Goal: Task Accomplishment & Management: Complete application form

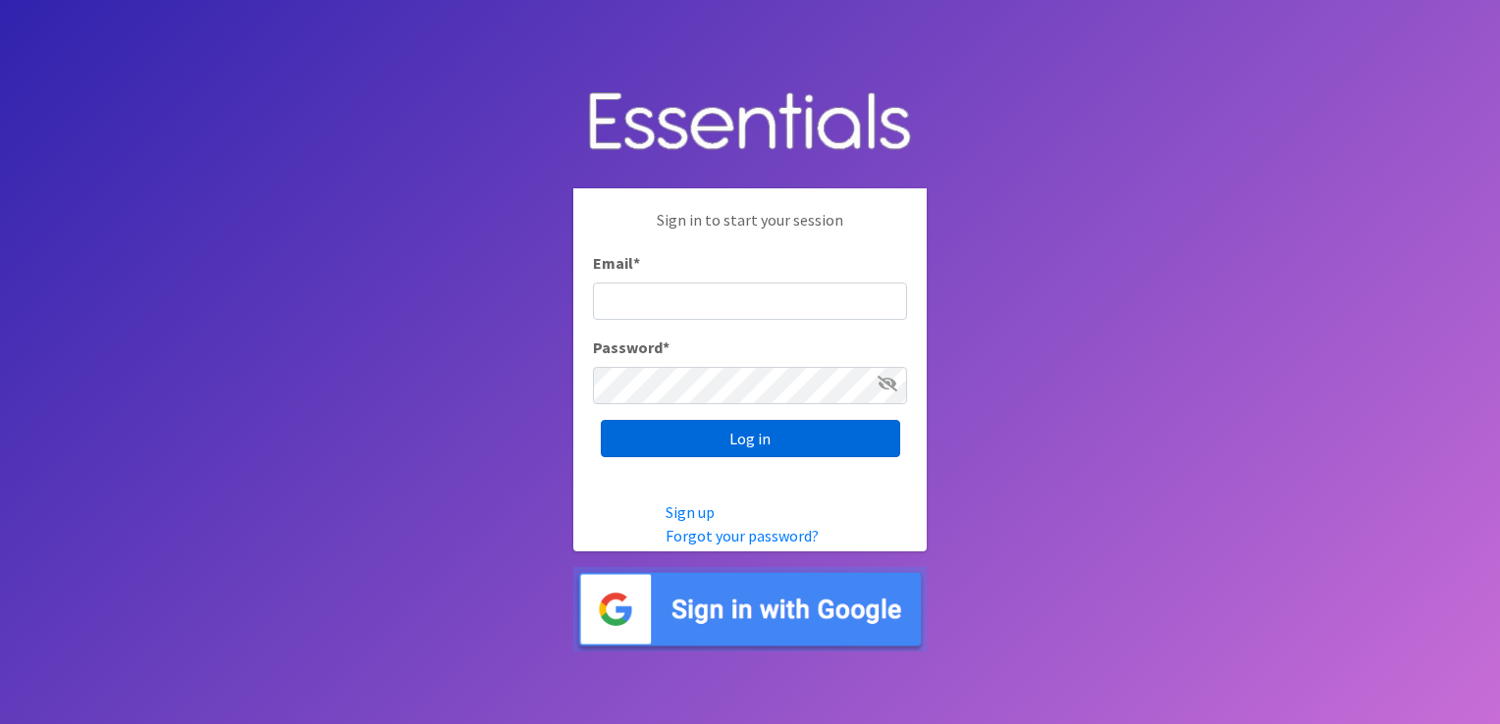
type input "Khardig@prokids.org"
click at [765, 434] on input "Log in" at bounding box center [750, 438] width 299 height 37
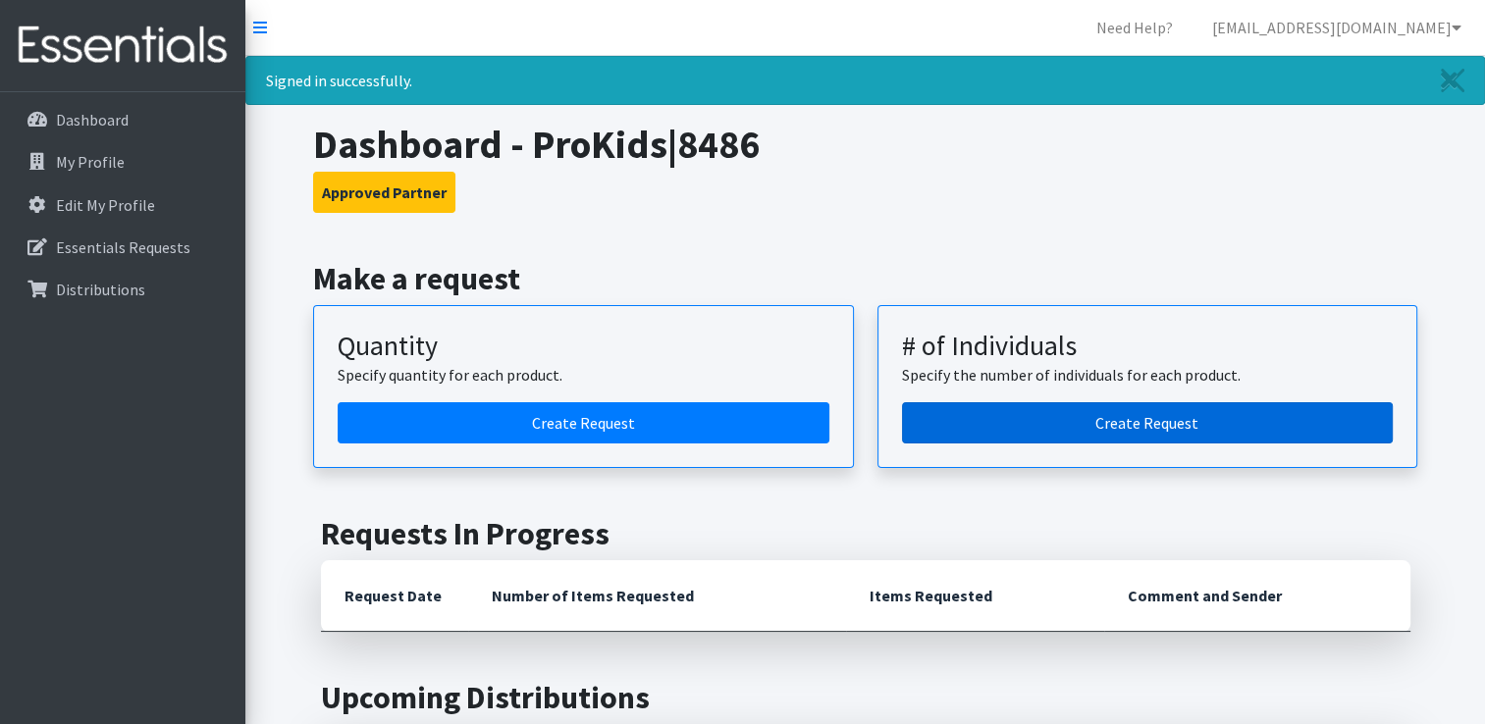
click at [1150, 420] on link "Create Request" at bounding box center [1148, 422] width 492 height 41
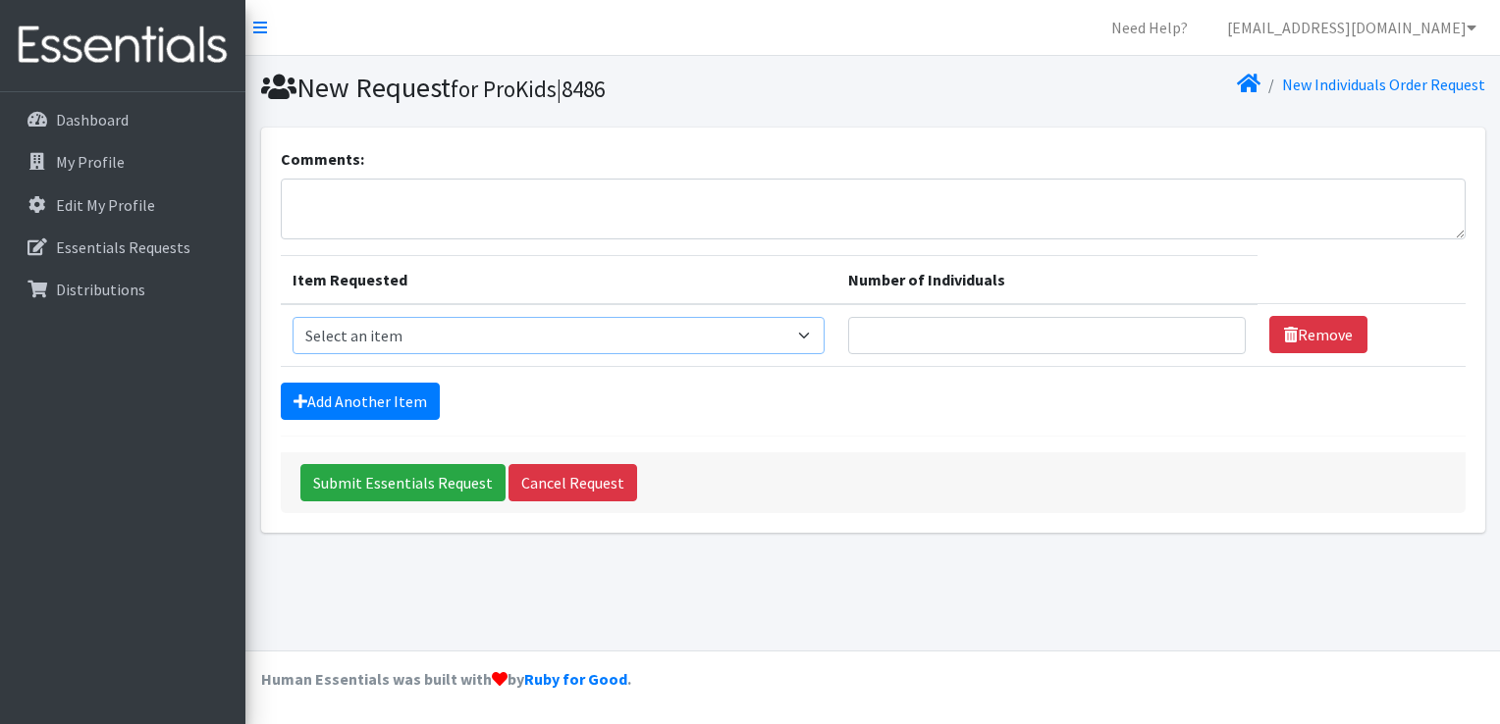
click at [813, 332] on select "Select an item F&D Men L/XL (38-50in waist) x48 F&D Men S/M (28-40in waist) x56…" at bounding box center [558, 335] width 533 height 37
select select "1201"
click at [292, 317] on select "Select an item F&D Men L/XL (38-50in waist) x48 F&D Men S/M (28-40in waist) x56…" at bounding box center [558, 335] width 533 height 37
click at [931, 332] on input "Number of Individuals" at bounding box center [1046, 335] width 397 height 37
type input "3"
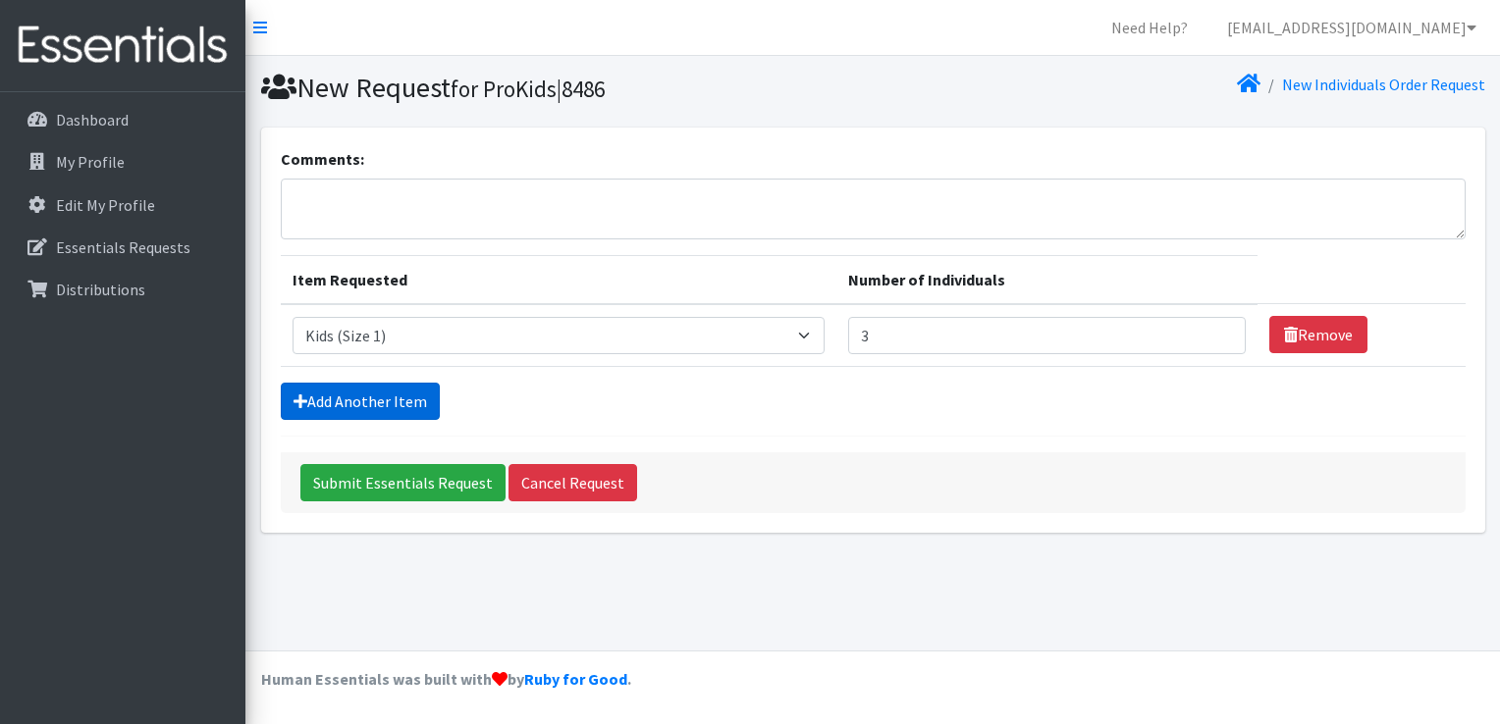
click at [360, 398] on link "Add Another Item" at bounding box center [360, 401] width 159 height 37
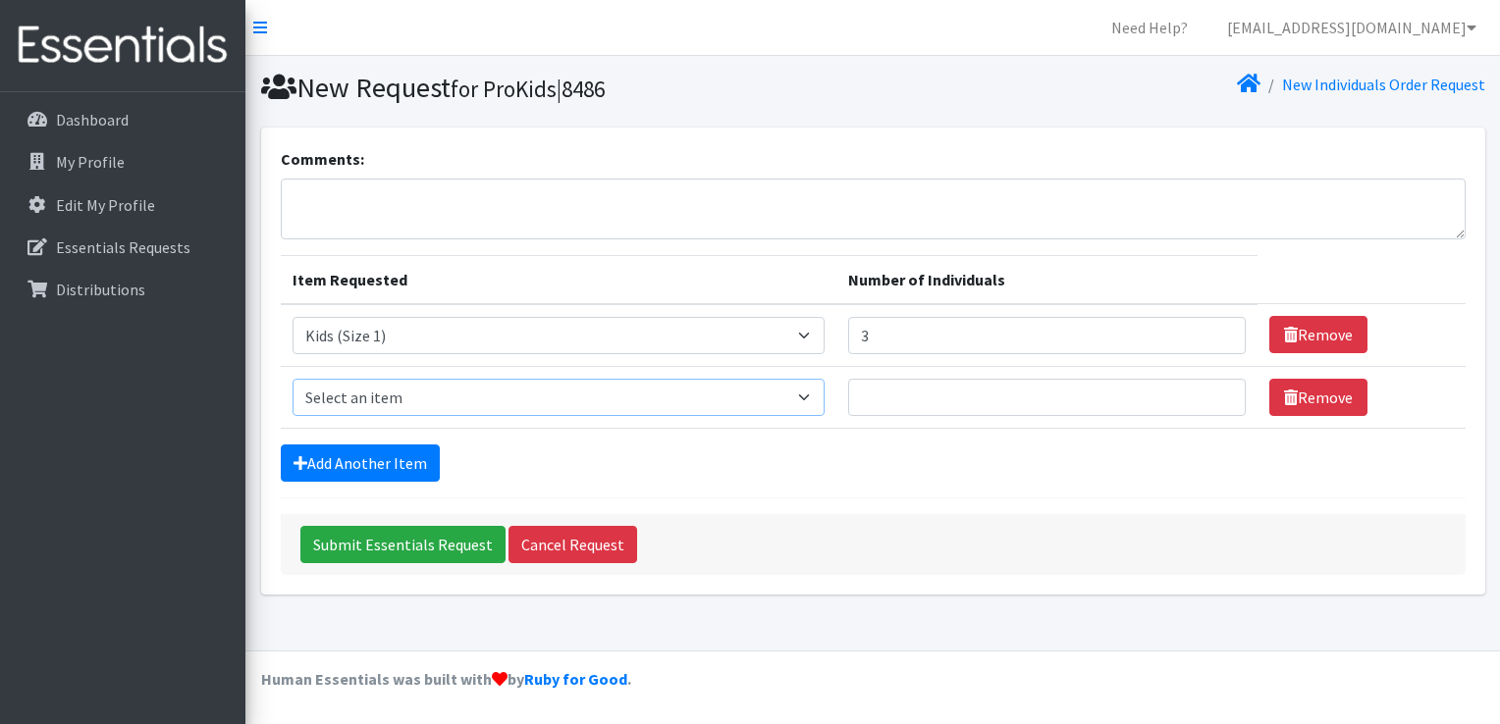
click at [806, 392] on select "Select an item F&D Men L/XL (38-50in waist) x48 F&D Men S/M (28-40in waist) x56…" at bounding box center [558, 397] width 533 height 37
select select "1202"
click at [292, 379] on select "Select an item F&D Men L/XL (38-50in waist) x48 F&D Men S/M (28-40in waist) x56…" at bounding box center [558, 397] width 533 height 37
click at [1322, 339] on link "Remove" at bounding box center [1318, 334] width 98 height 37
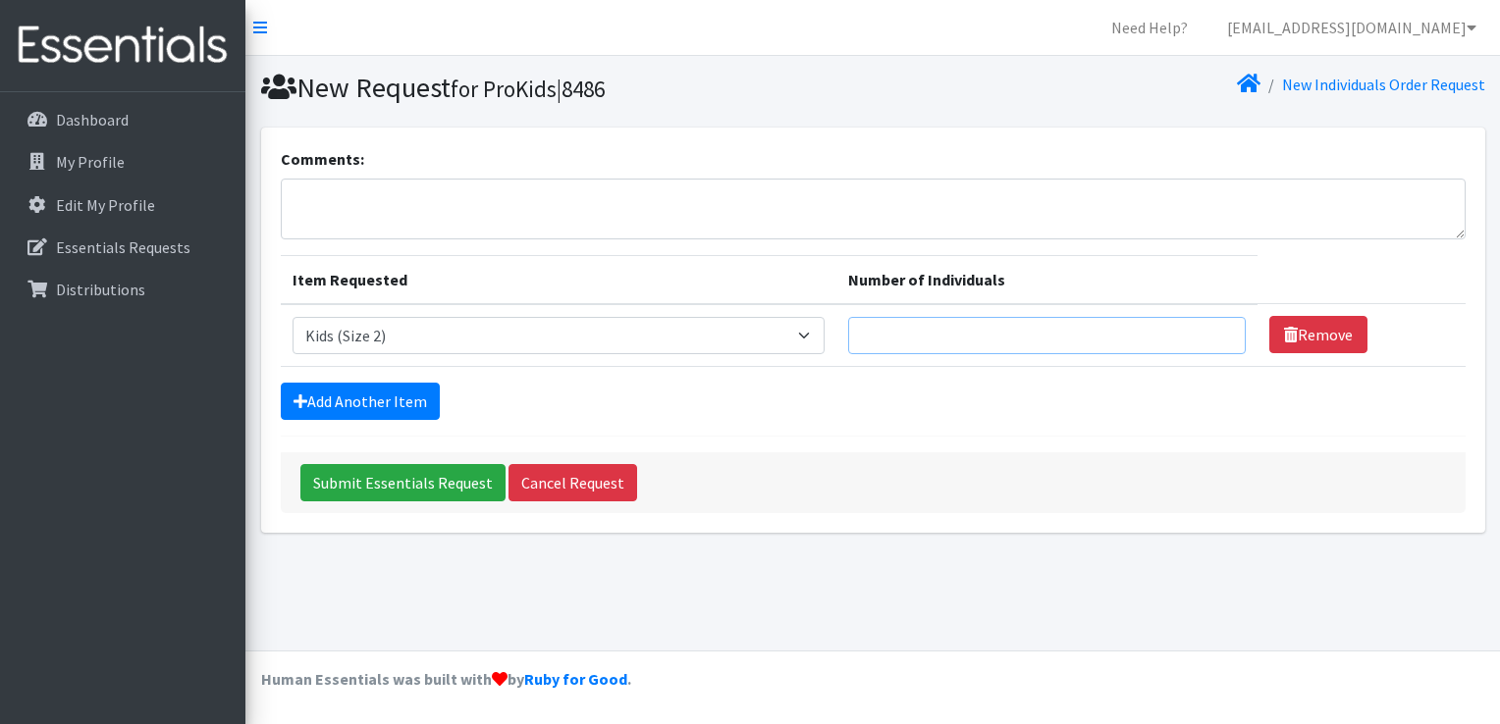
click at [1053, 330] on input "Number of Individuals" at bounding box center [1046, 335] width 397 height 37
type input "2"
click at [368, 396] on link "Add Another Item" at bounding box center [360, 401] width 159 height 37
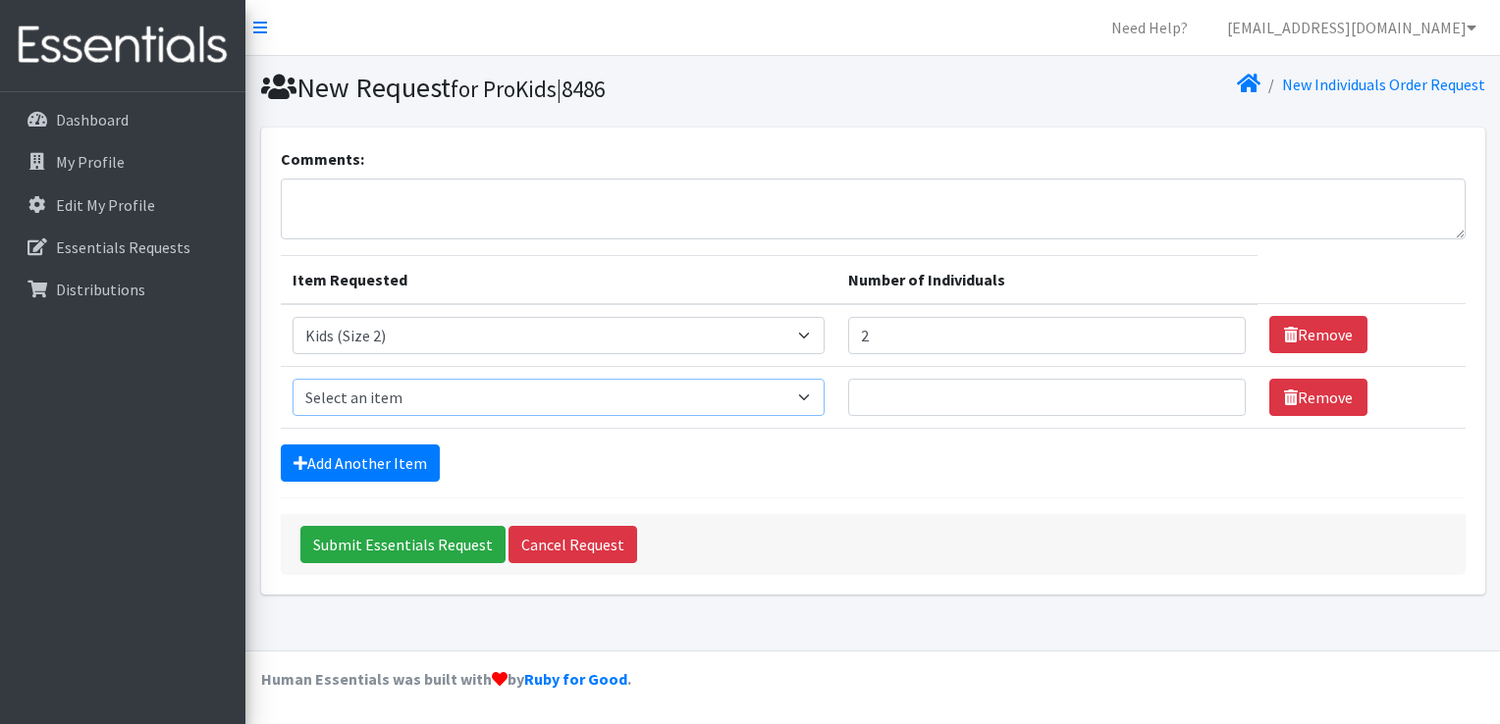
click at [367, 400] on select "Select an item F&D Men L/XL (38-50in waist) x48 F&D Men S/M (28-40in waist) x56…" at bounding box center [558, 397] width 533 height 37
click at [292, 379] on select "Select an item F&D Men L/XL (38-50in waist) x48 F&D Men S/M (28-40in waist) x56…" at bounding box center [558, 397] width 533 height 37
click at [359, 395] on select "Select an item F&D Men L/XL (38-50in waist) x48 F&D Men S/M (28-40in waist) x56…" at bounding box center [558, 397] width 533 height 37
select select "1213"
click at [292, 379] on select "Select an item F&D Men L/XL (38-50in waist) x48 F&D Men S/M (28-40in waist) x56…" at bounding box center [558, 397] width 533 height 37
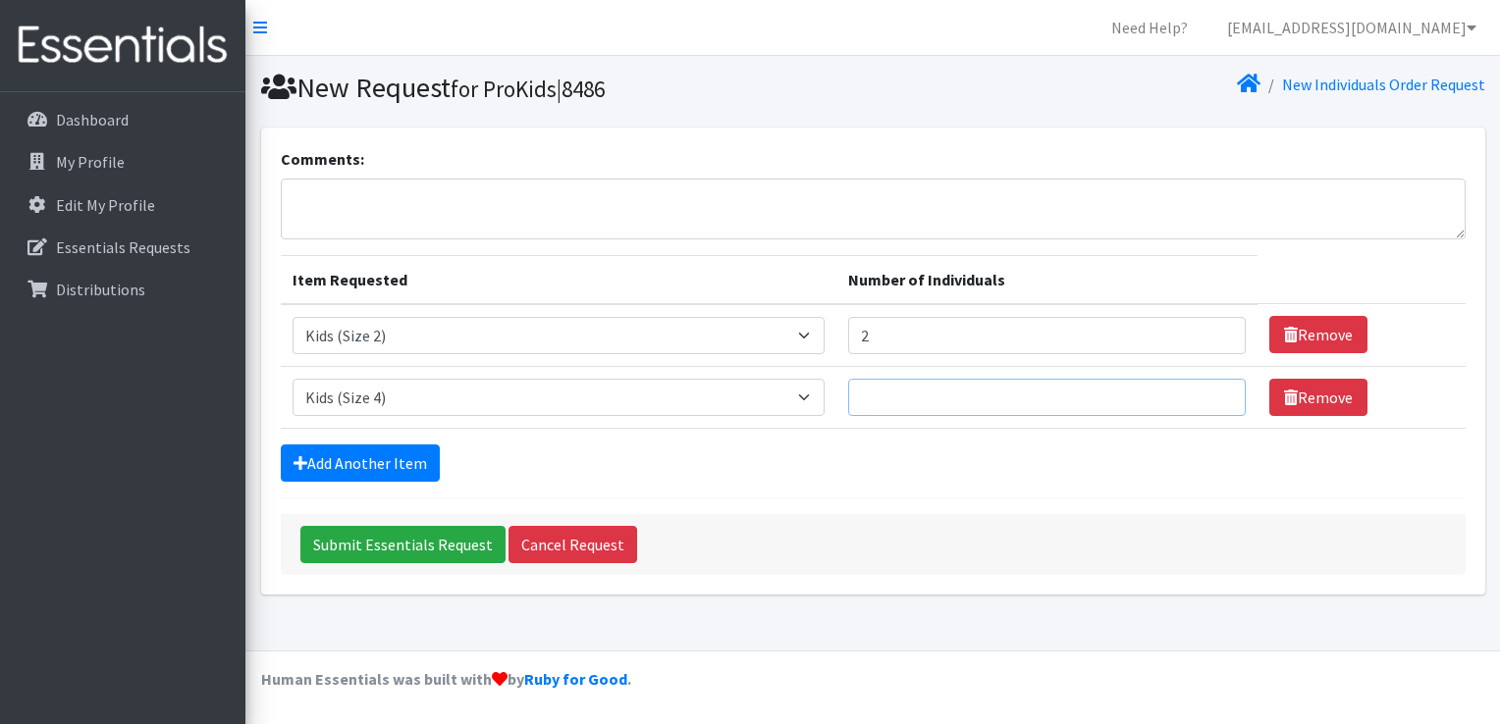
click at [965, 395] on input "Number of Individuals" at bounding box center [1046, 397] width 397 height 37
type input "4"
click at [389, 460] on link "Add Another Item" at bounding box center [360, 463] width 159 height 37
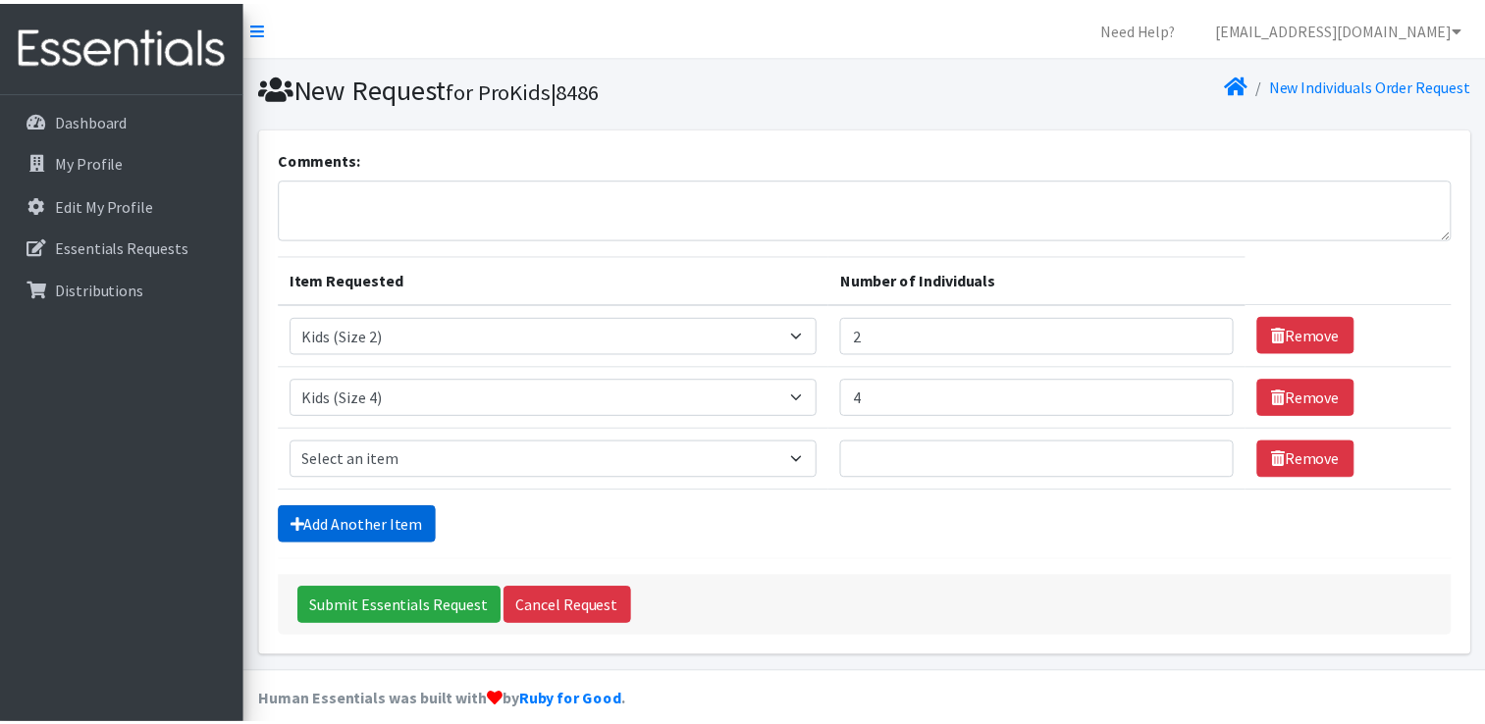
scroll to position [18, 0]
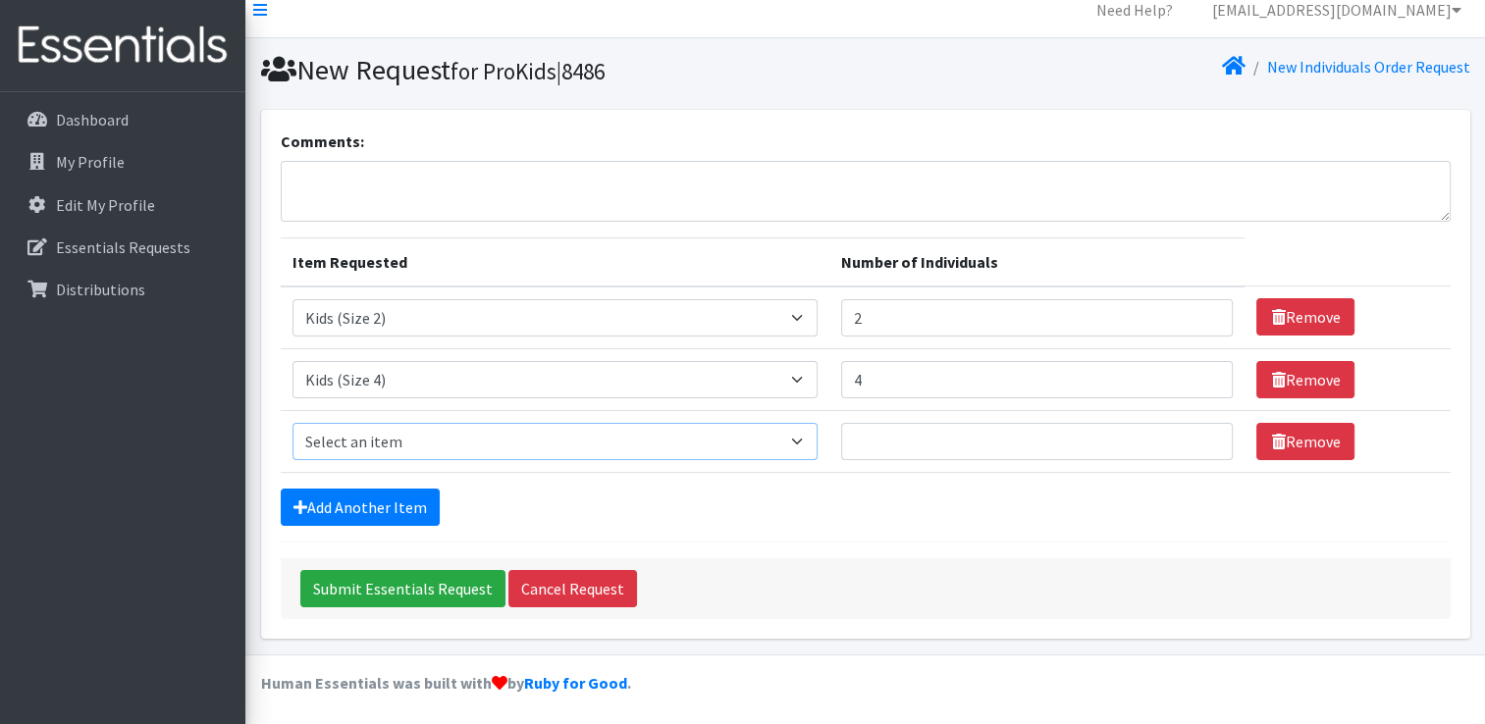
click at [395, 436] on select "Select an item F&D Men L/XL (38-50in waist) x48 F&D Men S/M (28-40in waist) x56…" at bounding box center [555, 441] width 526 height 37
select select "1214"
click at [292, 423] on select "Select an item F&D Men L/XL (38-50in waist) x48 F&D Men S/M (28-40in waist) x56…" at bounding box center [555, 441] width 526 height 37
click at [907, 440] on input "Number of Individuals" at bounding box center [1037, 441] width 392 height 37
type input "2"
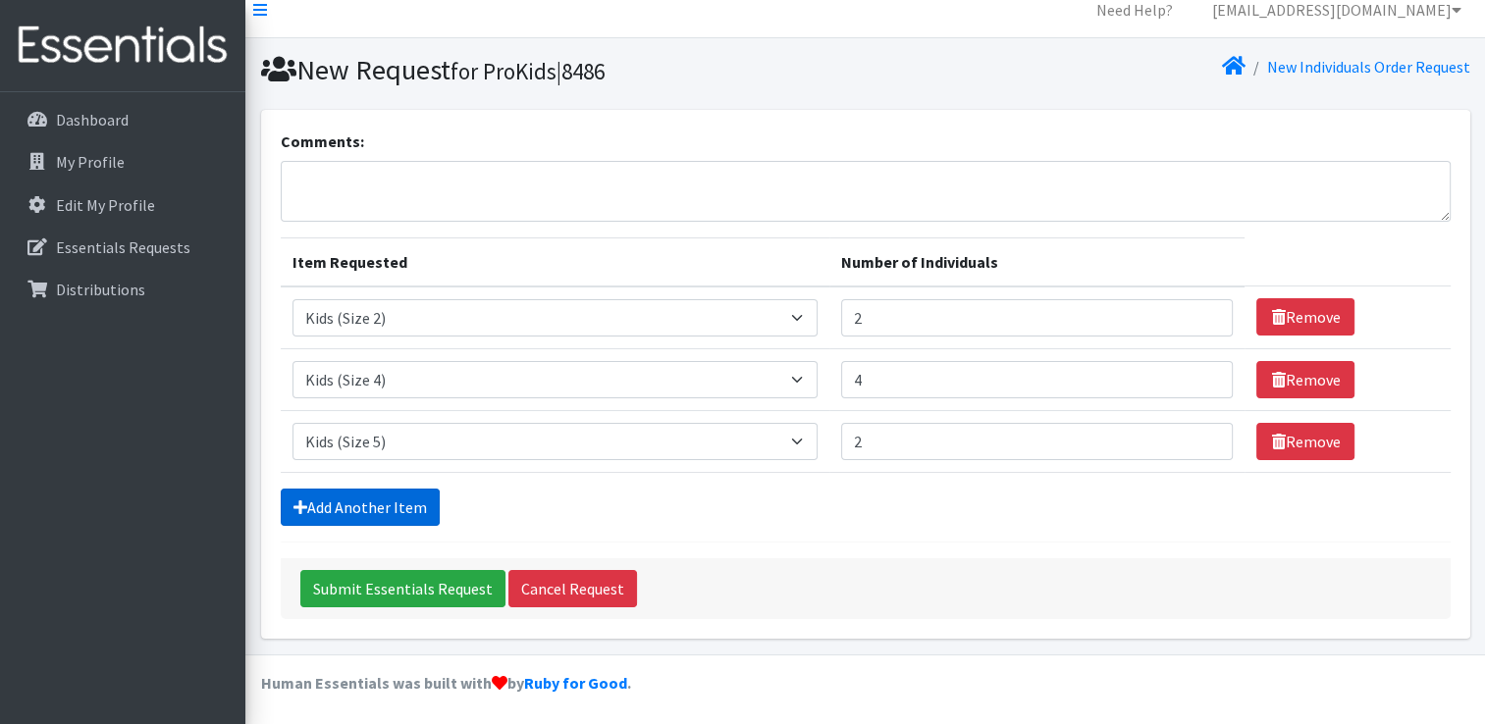
click at [357, 507] on link "Add Another Item" at bounding box center [360, 507] width 159 height 37
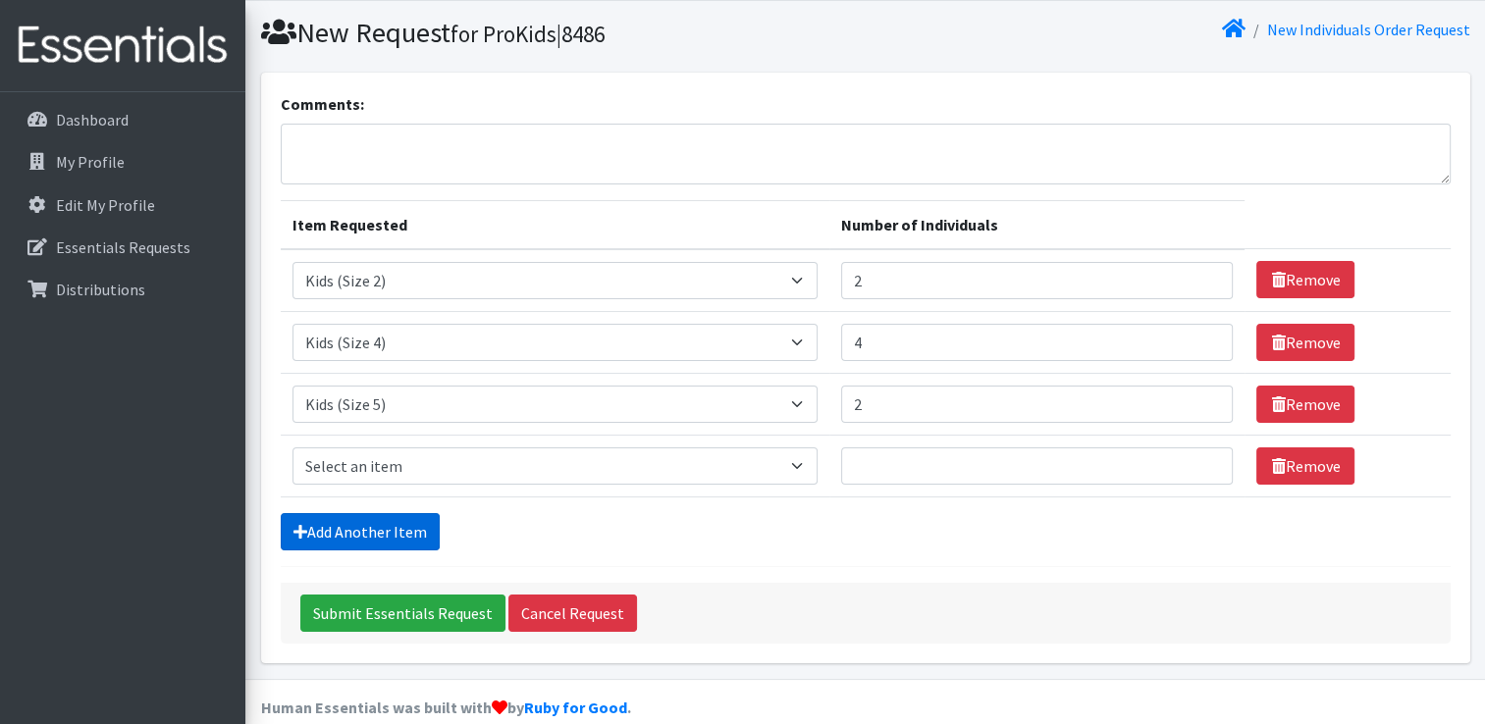
scroll to position [79, 0]
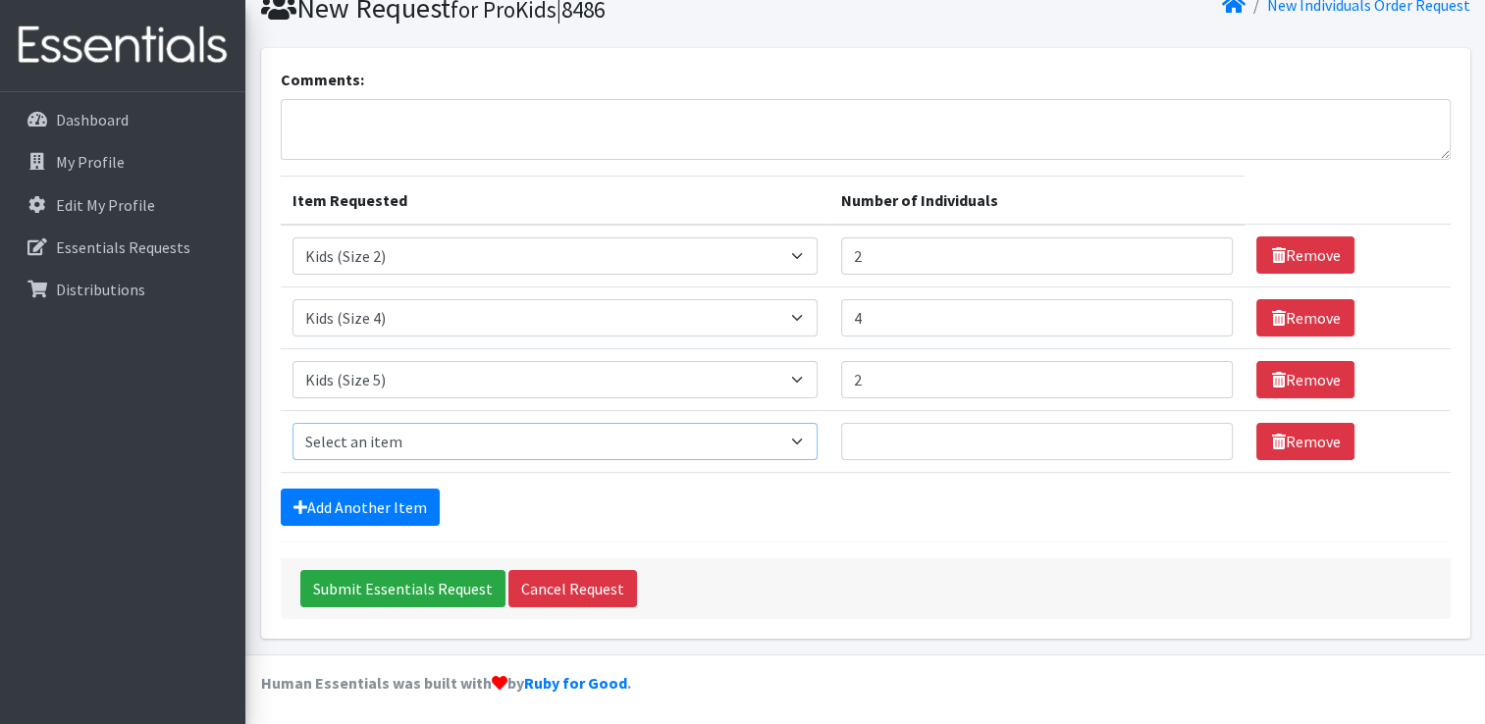
click at [379, 442] on select "Select an item F&D Men L/XL (38-50in waist) x48 F&D Men S/M (28-40in waist) x56…" at bounding box center [555, 441] width 526 height 37
select select "1216"
click at [292, 423] on select "Select an item F&D Men L/XL (38-50in waist) x48 F&D Men S/M (28-40in waist) x56…" at bounding box center [555, 441] width 526 height 37
click at [923, 435] on input "Number of Individuals" at bounding box center [1037, 441] width 392 height 37
type input "4"
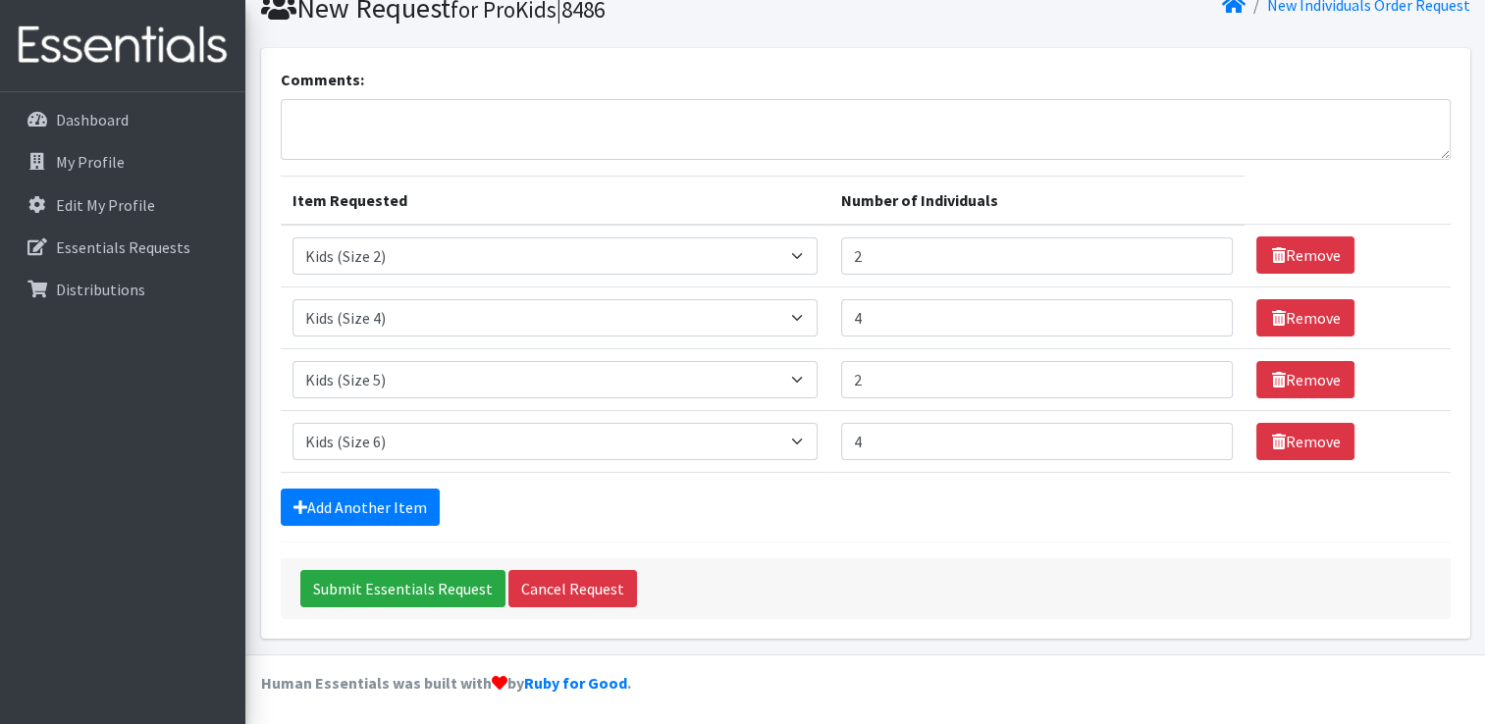
click at [903, 505] on div "Add Another Item" at bounding box center [866, 507] width 1170 height 37
click at [332, 507] on link "Add Another Item" at bounding box center [360, 507] width 159 height 37
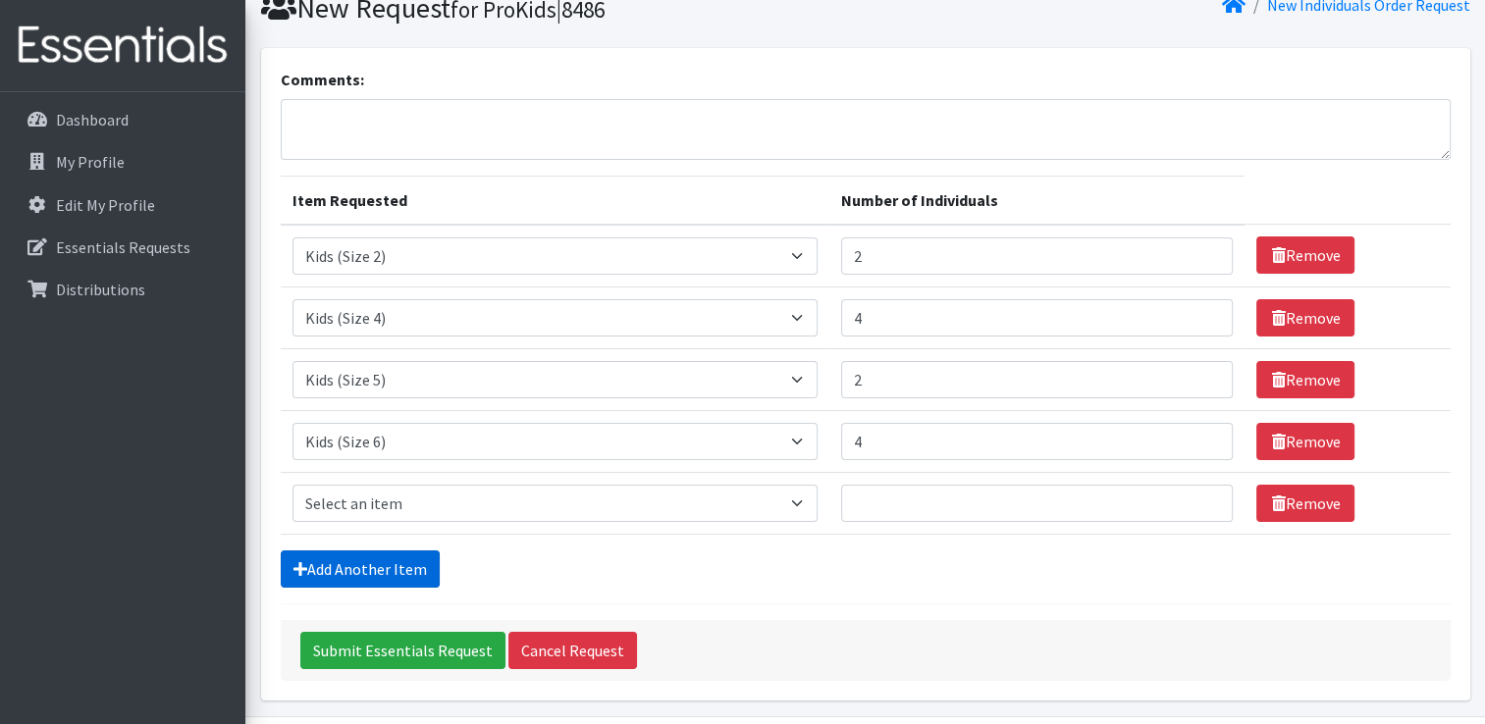
scroll to position [141, 0]
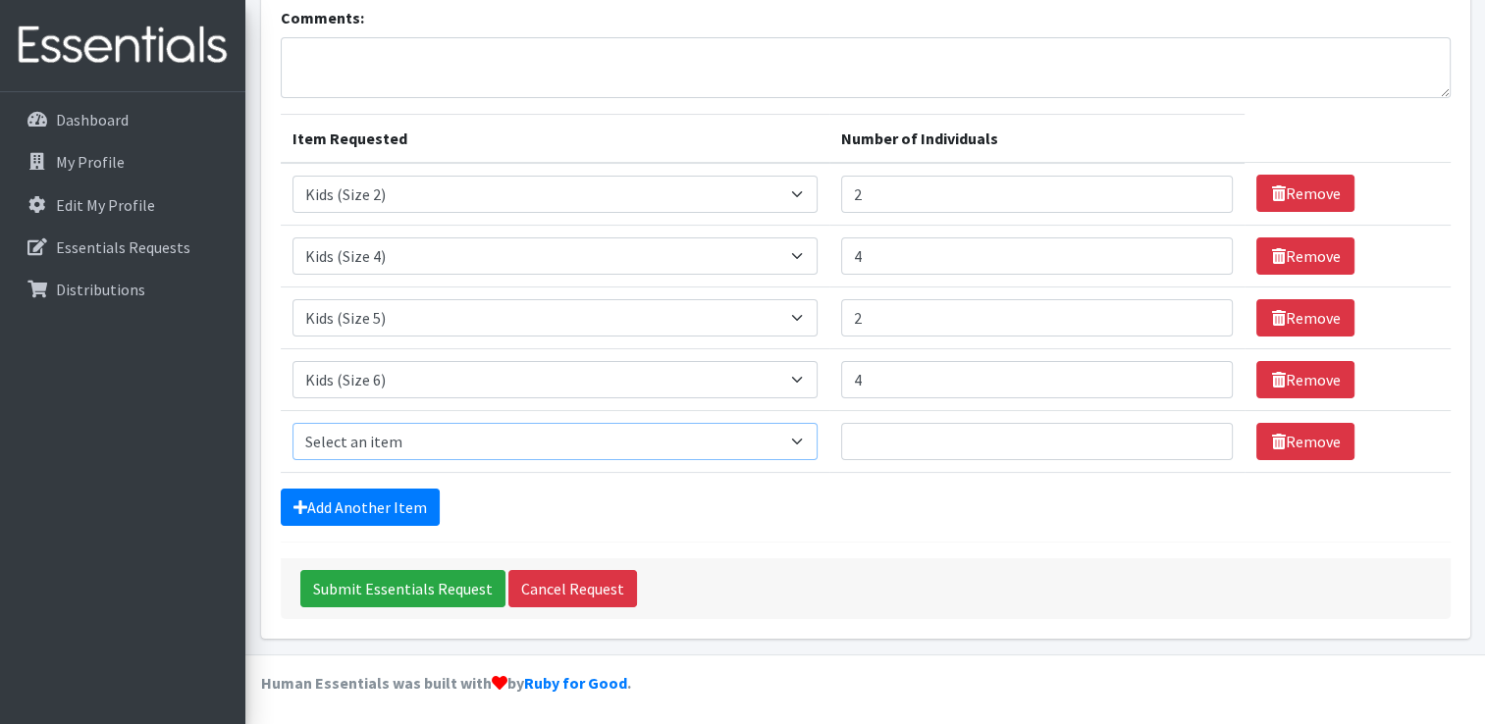
click at [382, 441] on select "Select an item F&D Men L/XL (38-50in waist) x48 F&D Men S/M (28-40in waist) x56…" at bounding box center [555, 441] width 526 height 37
select select "15347"
click at [292, 423] on select "Select an item F&D Men L/XL (38-50in waist) x48 F&D Men S/M (28-40in waist) x56…" at bounding box center [555, 441] width 526 height 37
click at [924, 441] on input "Number of Individuals" at bounding box center [1037, 441] width 392 height 37
type input "7"
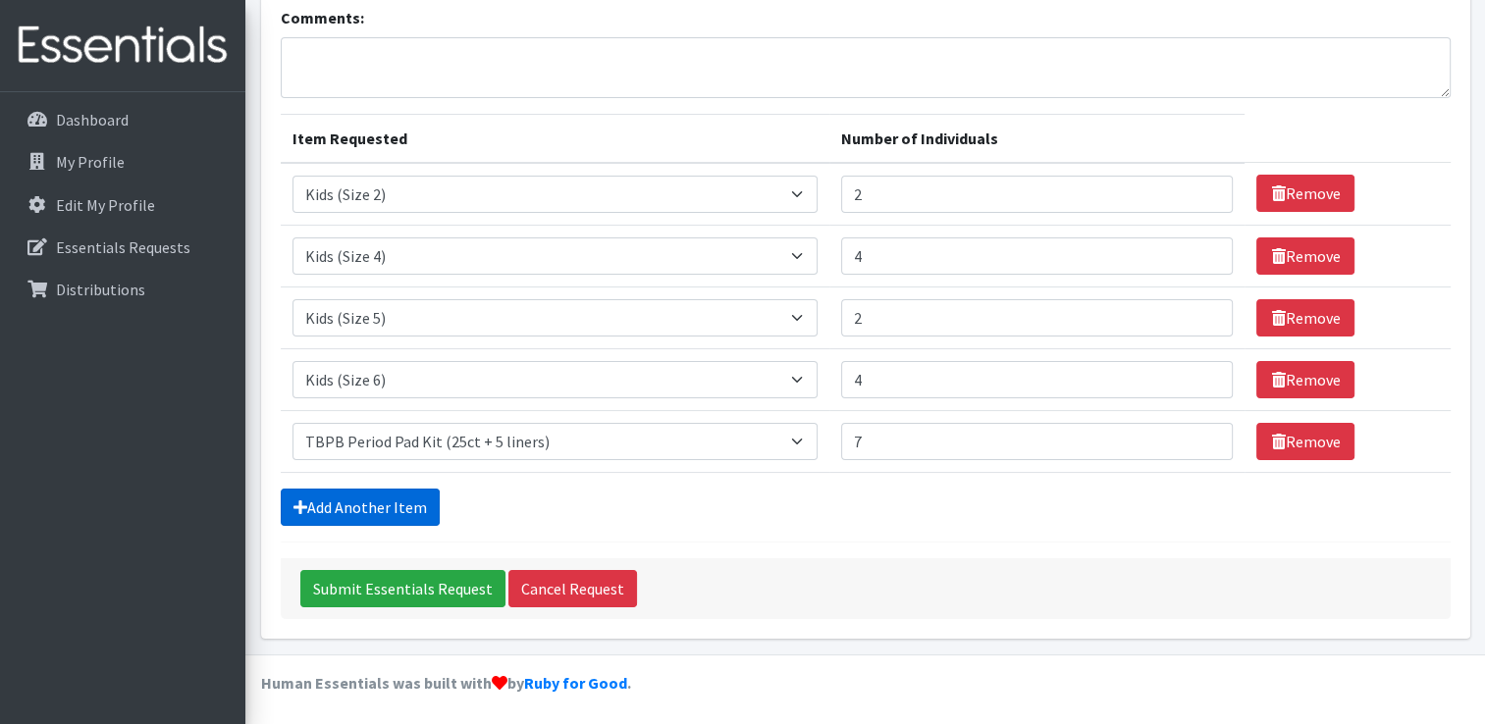
click at [358, 504] on link "Add Another Item" at bounding box center [360, 507] width 159 height 37
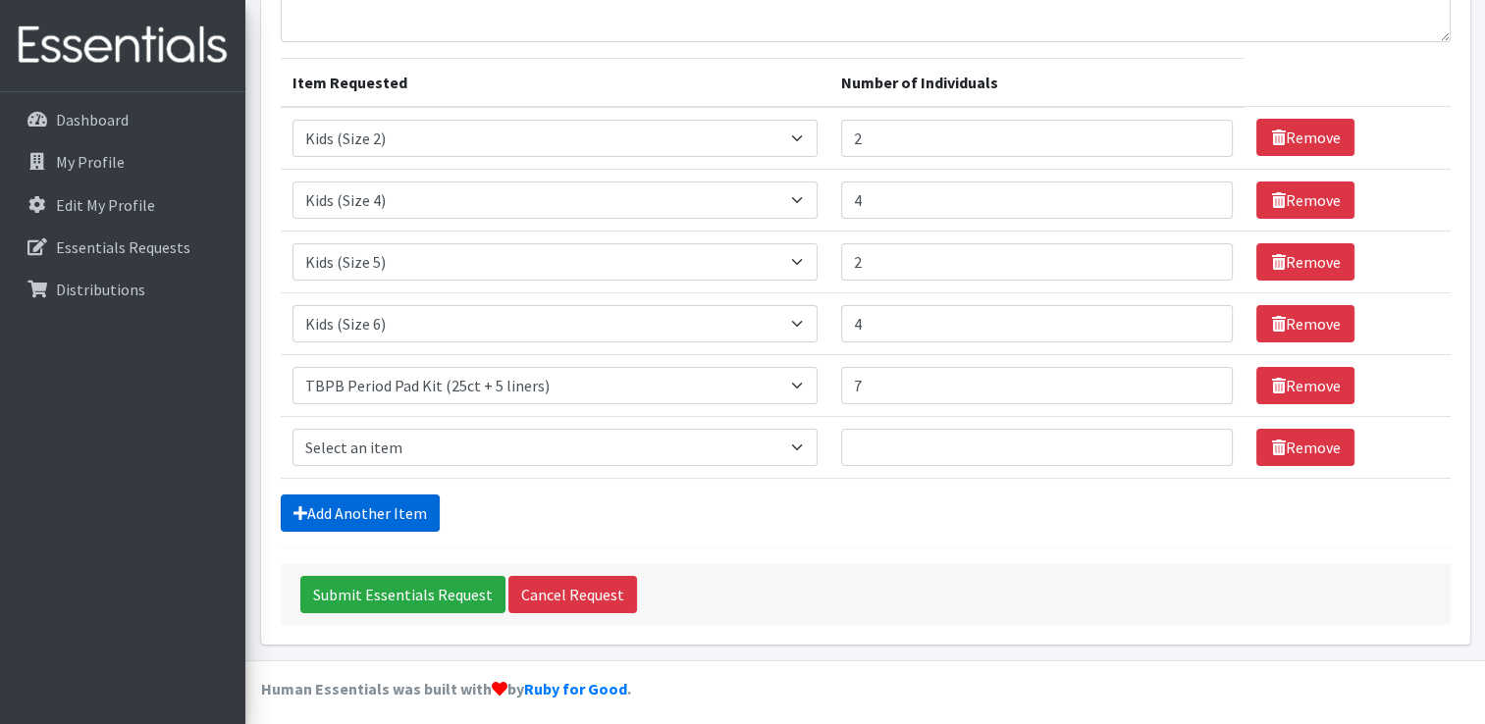
scroll to position [203, 0]
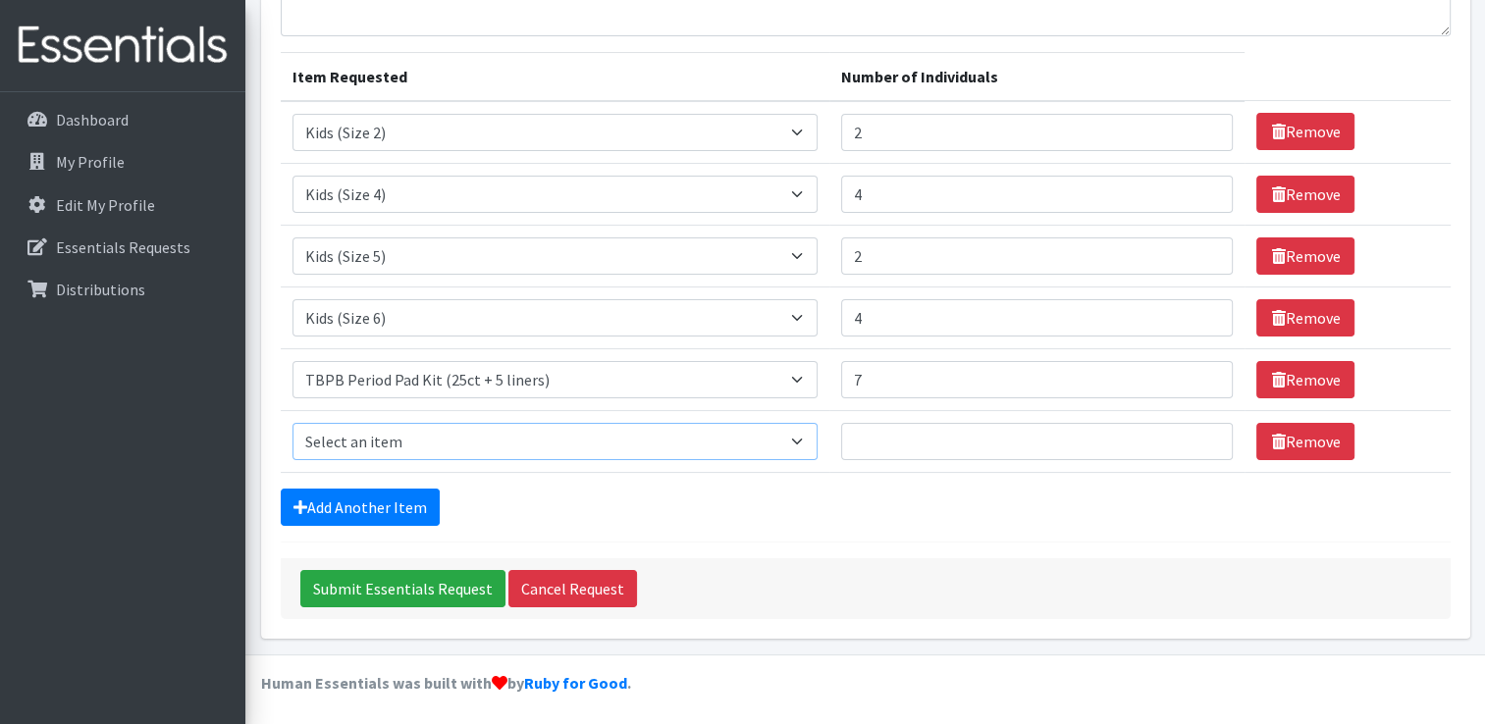
click at [466, 441] on select "Select an item F&D Men L/XL (38-50in waist) x48 F&D Men S/M (28-40in waist) x56…" at bounding box center [555, 441] width 526 height 37
click at [292, 423] on select "Select an item F&D Men L/XL (38-50in waist) x48 F&D Men S/M (28-40in waist) x56…" at bounding box center [555, 441] width 526 height 37
click at [453, 436] on select "Select an item F&D Men L/XL (38-50in waist) x48 F&D Men S/M (28-40in waist) x56…" at bounding box center [555, 441] width 526 height 37
select select "15512"
click at [292, 423] on select "Select an item F&D Men L/XL (38-50in waist) x48 F&D Men S/M (28-40in waist) x56…" at bounding box center [555, 441] width 526 height 37
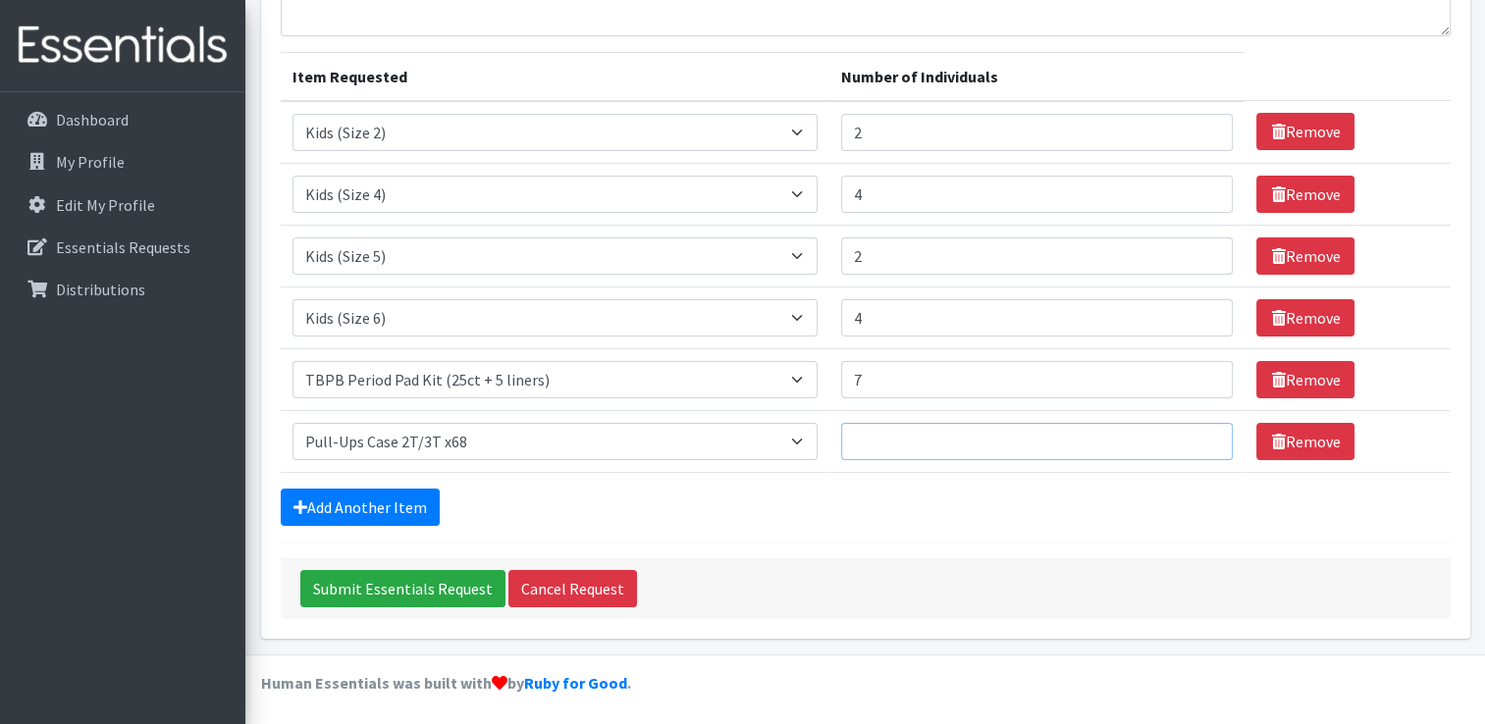
click at [932, 442] on input "Number of Individuals" at bounding box center [1037, 441] width 392 height 37
type input "2"
click at [373, 500] on link "Add Another Item" at bounding box center [360, 507] width 159 height 37
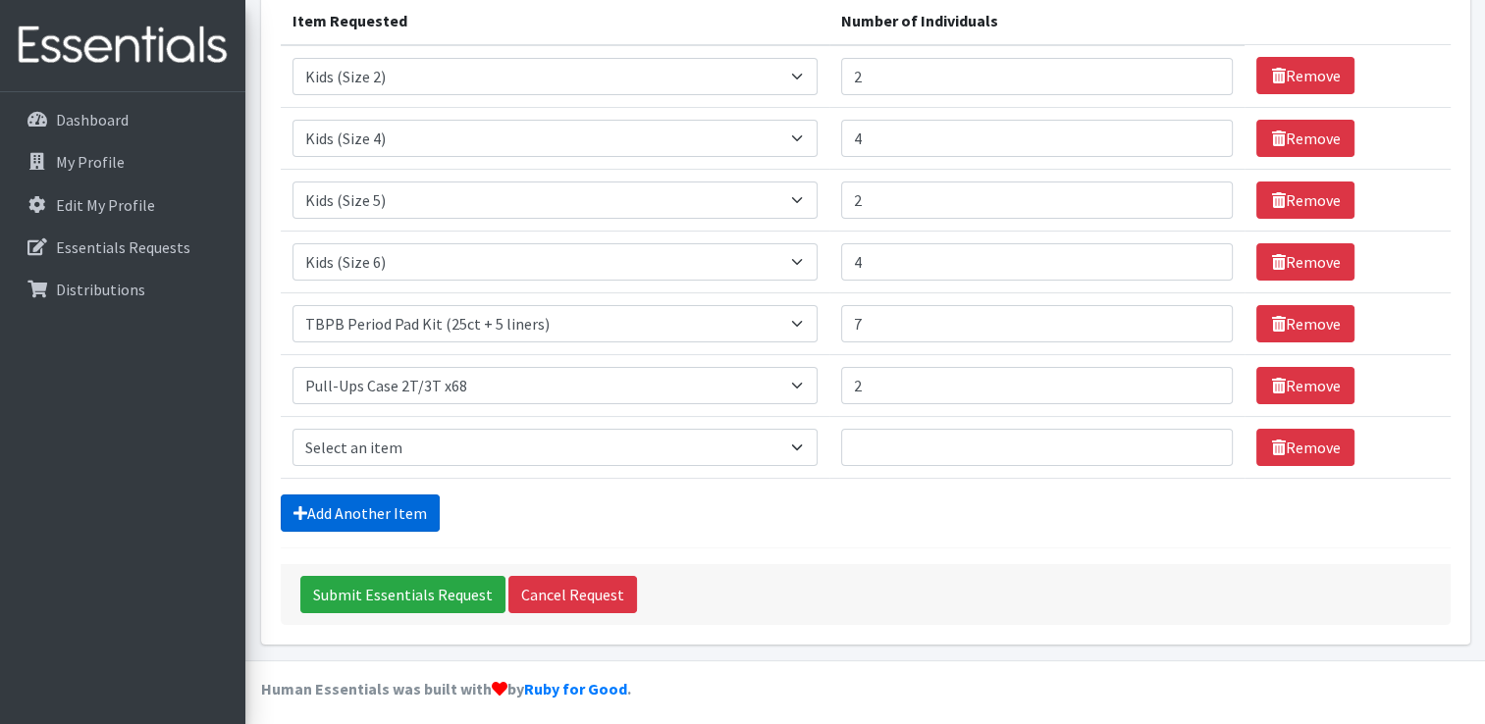
scroll to position [264, 0]
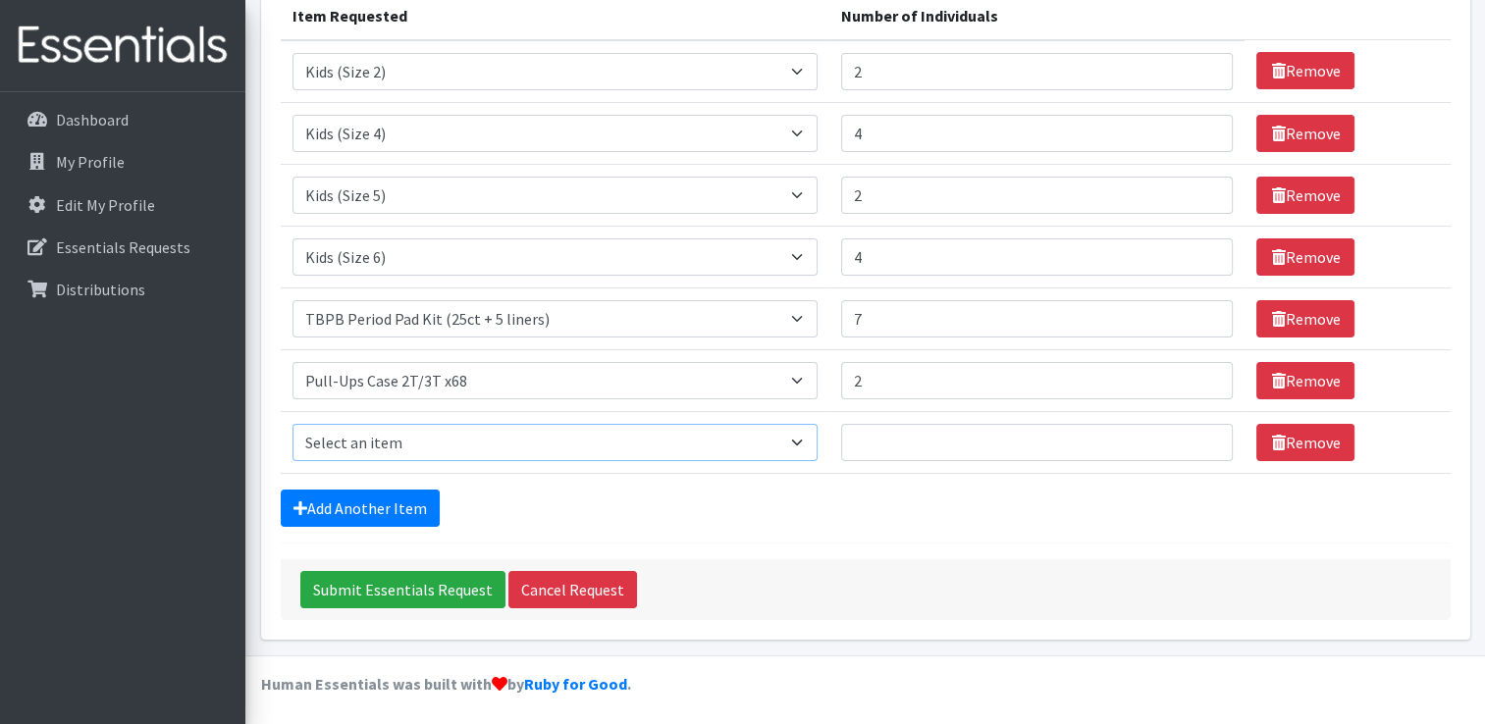
click at [385, 437] on select "Select an item F&D Men L/XL (38-50in waist) x48 F&D Men S/M (28-40in waist) x56…" at bounding box center [555, 442] width 526 height 37
select select "15514"
click at [292, 424] on select "Select an item F&D Men L/XL (38-50in waist) x48 F&D Men S/M (28-40in waist) x56…" at bounding box center [555, 442] width 526 height 37
click at [864, 427] on input "Number of Individuals" at bounding box center [1037, 442] width 392 height 37
type input "1"
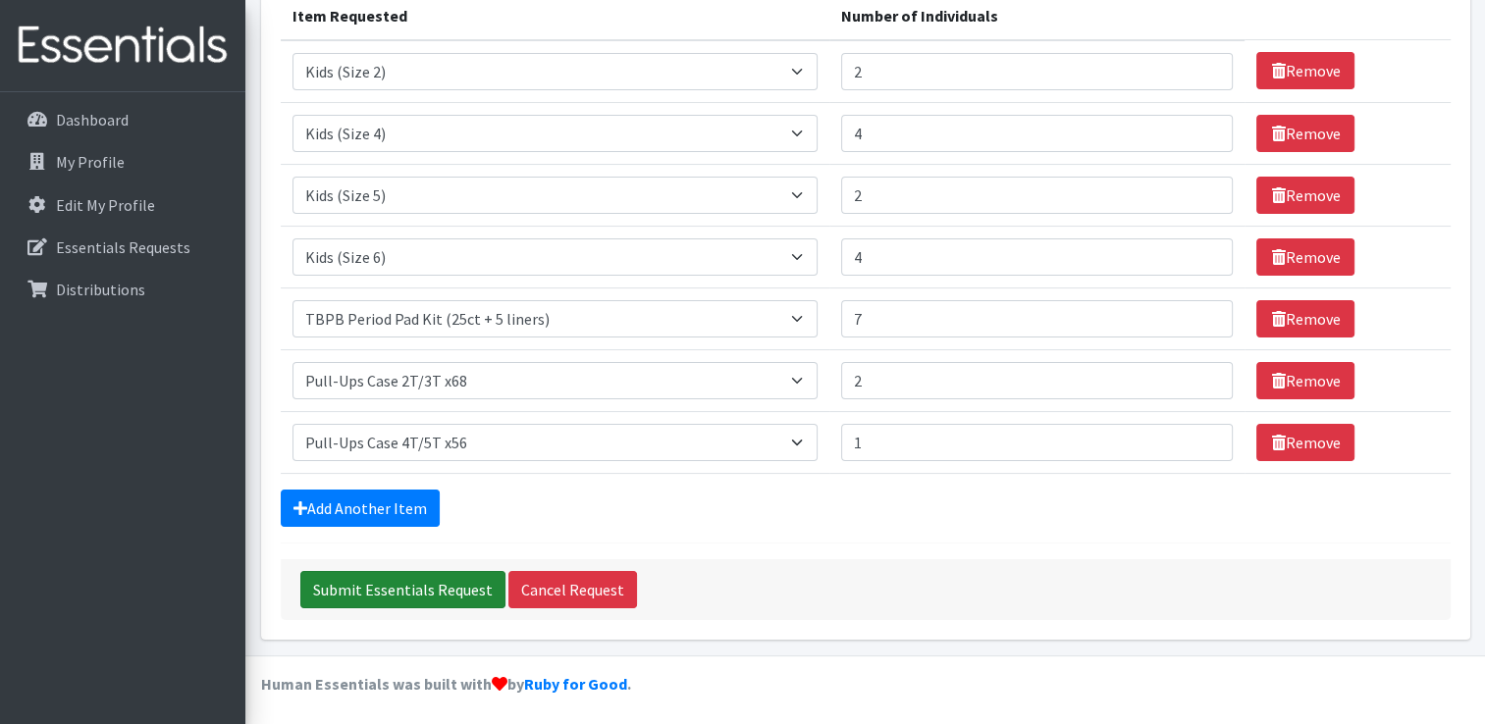
click at [364, 591] on input "Submit Essentials Request" at bounding box center [402, 589] width 205 height 37
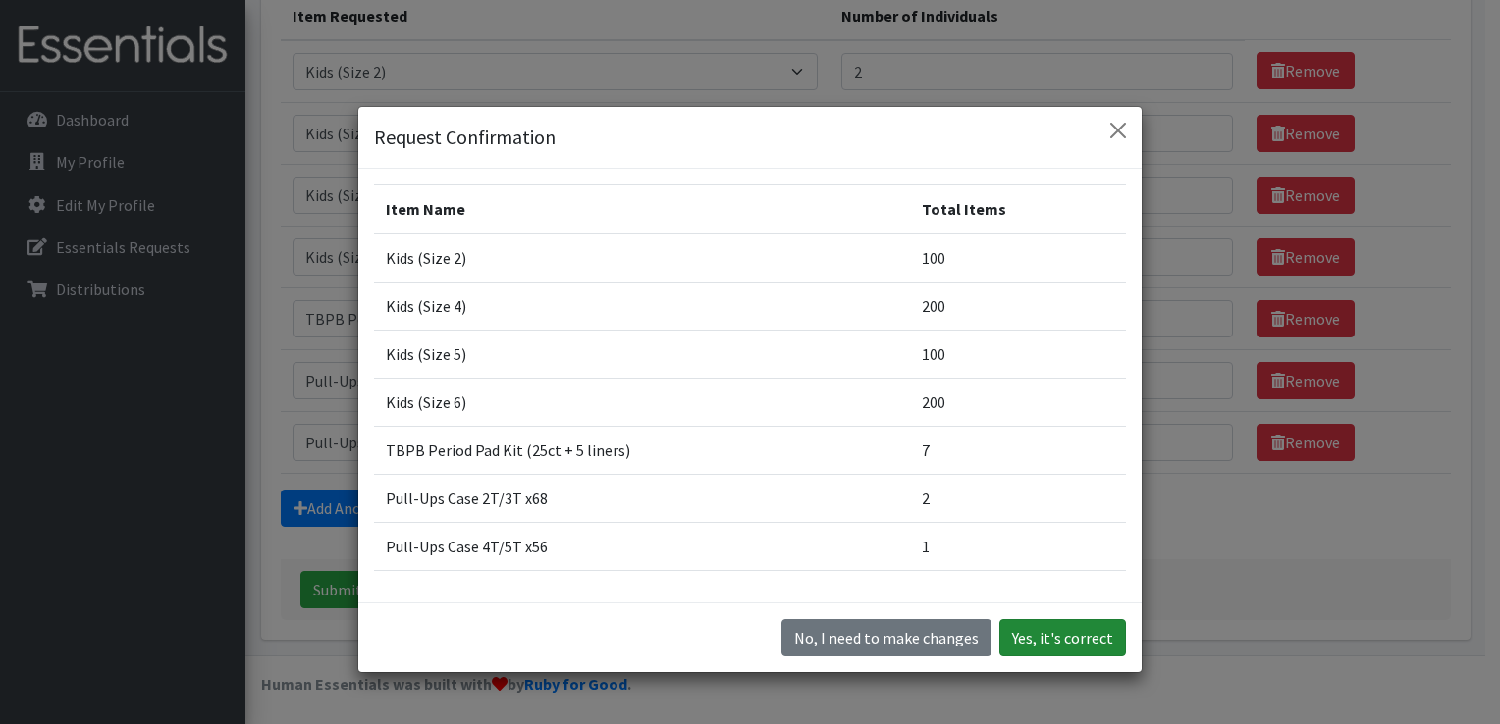
click at [1036, 634] on button "Yes, it's correct" at bounding box center [1062, 637] width 127 height 37
